Goal: Information Seeking & Learning: Check status

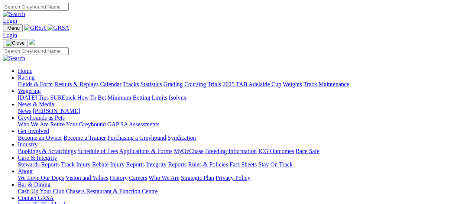
drag, startPoint x: 0, startPoint y: 0, endPoint x: 86, endPoint y: 53, distance: 101.0
click at [86, 81] on link "Results & Replays" at bounding box center [76, 84] width 44 height 6
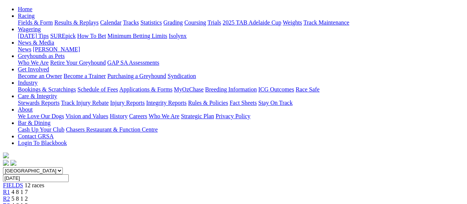
scroll to position [74, 0]
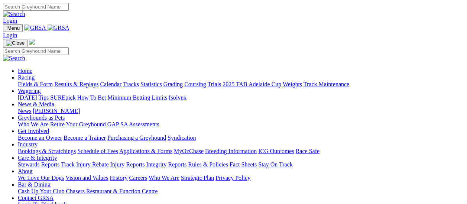
click at [78, 81] on link "Results & Replays" at bounding box center [76, 84] width 44 height 6
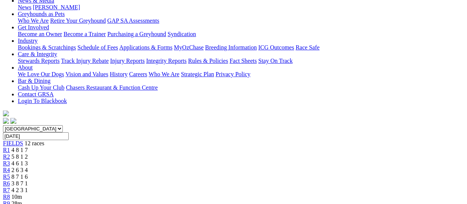
scroll to position [74, 0]
